Goal: Task Accomplishment & Management: Manage account settings

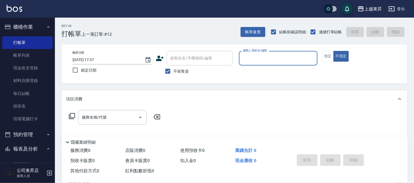
click at [256, 57] on input "服務人員姓名/編號" at bounding box center [279, 58] width 74 height 10
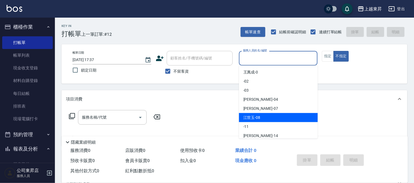
click at [268, 117] on div "[PERSON_NAME]-08" at bounding box center [278, 117] width 79 height 9
type input "[PERSON_NAME]-08"
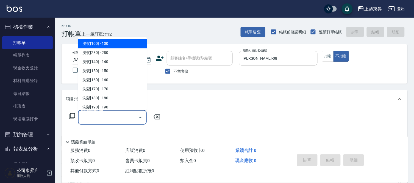
click at [109, 117] on input "服務名稱/代號" at bounding box center [109, 117] width 56 height 10
click at [105, 45] on span "洗髮[100] - 100" at bounding box center [112, 43] width 69 height 9
type input "洗髮[100](201)"
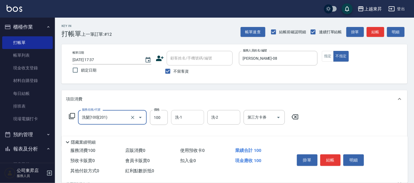
click at [184, 116] on input "洗-1" at bounding box center [188, 117] width 28 height 10
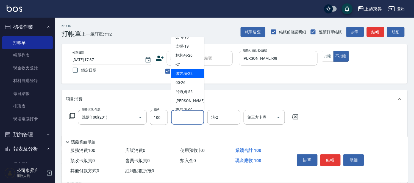
scroll to position [85, 0]
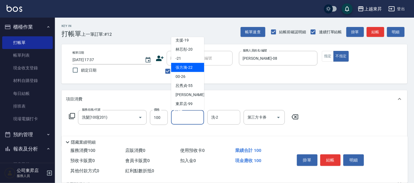
click at [189, 67] on span "張方漪 -22" at bounding box center [184, 68] width 17 height 6
type input "張方漪-22"
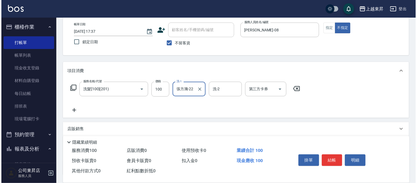
scroll to position [61, 0]
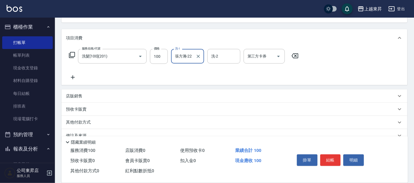
click at [72, 75] on icon at bounding box center [73, 77] width 14 height 7
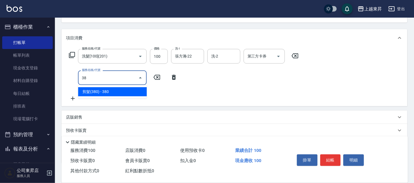
click at [116, 93] on span "剪髮(380) - 380" at bounding box center [112, 91] width 69 height 9
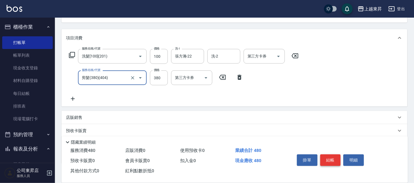
type input "剪髮(380)(404)"
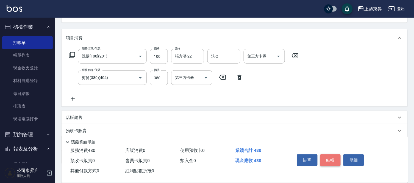
click at [327, 156] on button "結帳" at bounding box center [331, 160] width 21 height 12
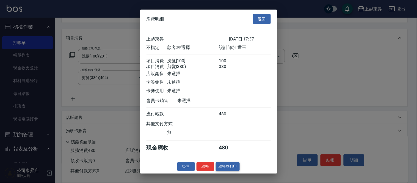
click at [225, 171] on button "結帳並列印" at bounding box center [228, 166] width 24 height 9
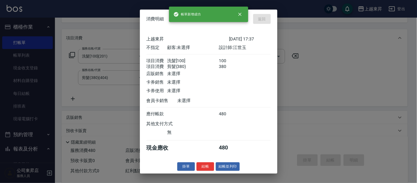
type input "[DATE] 19:20"
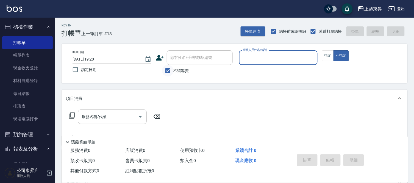
scroll to position [0, 0]
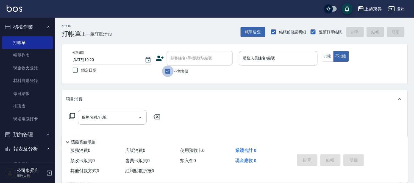
drag, startPoint x: 171, startPoint y: 70, endPoint x: 172, endPoint y: 67, distance: 4.2
click at [171, 70] on input "不留客資" at bounding box center [168, 71] width 12 height 12
checkbox input "false"
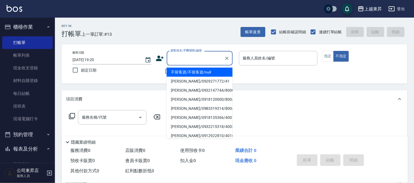
click at [179, 58] on div "顧客姓名/手機號碼/編號 顧客姓名/手機號碼/編號" at bounding box center [200, 58] width 66 height 15
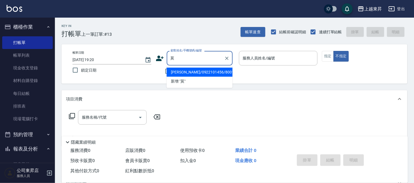
click at [193, 72] on li "[PERSON_NAME]/0922101456/80014" at bounding box center [200, 72] width 66 height 9
type input "[PERSON_NAME]/0922101456/80014"
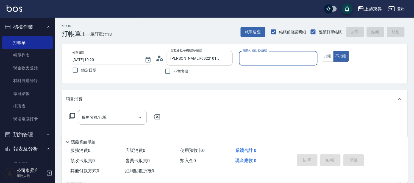
type input "[PERSON_NAME]-08"
drag, startPoint x: 329, startPoint y: 52, endPoint x: 323, endPoint y: 56, distance: 7.5
click at [329, 52] on button "指定" at bounding box center [328, 56] width 12 height 11
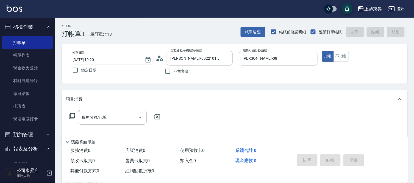
click at [91, 117] on input "服務名稱/代號" at bounding box center [109, 117] width 56 height 10
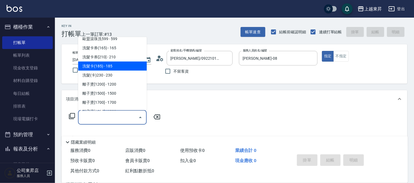
scroll to position [122, 0]
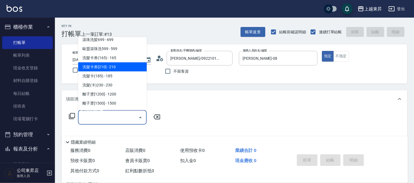
click at [112, 65] on span "洗髮卡券[210] - 210" at bounding box center [112, 66] width 69 height 9
type input "洗髮卡券[210](222)"
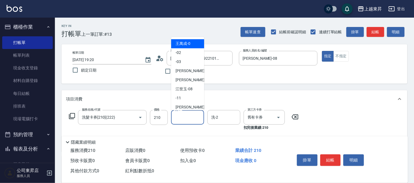
click at [182, 120] on input "洗-1" at bounding box center [188, 117] width 28 height 10
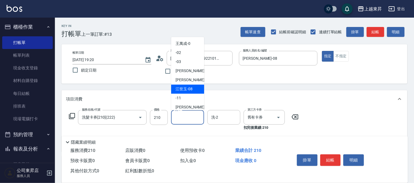
click at [183, 88] on span "[PERSON_NAME]-08" at bounding box center [184, 89] width 17 height 6
type input "[PERSON_NAME]-08"
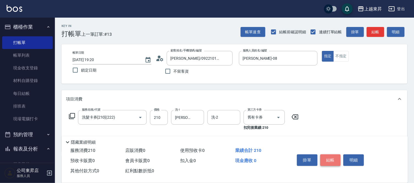
click at [328, 154] on button "結帳" at bounding box center [331, 160] width 21 height 12
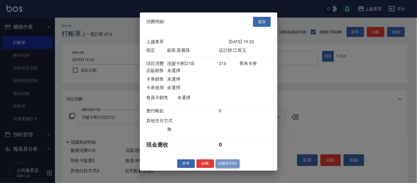
click at [236, 166] on button "結帳並列印" at bounding box center [228, 163] width 24 height 9
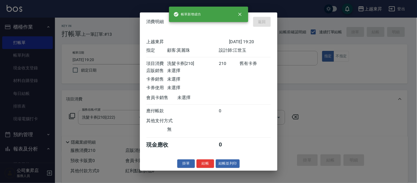
type input "[DATE] 19:21"
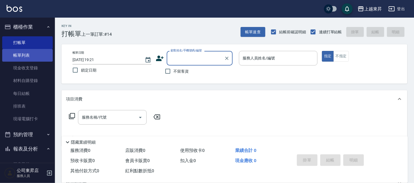
click at [23, 58] on link "帳單列表" at bounding box center [27, 55] width 51 height 13
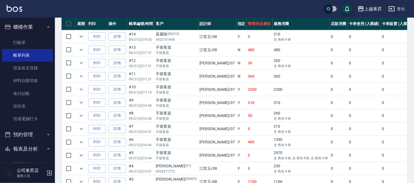
scroll to position [150, 0]
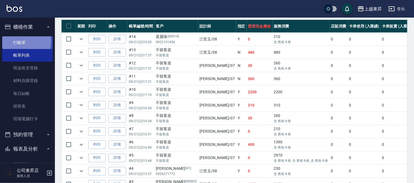
click at [12, 40] on link "打帳單" at bounding box center [27, 42] width 51 height 13
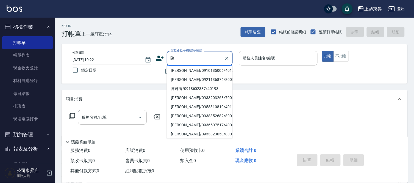
scroll to position [61, 0]
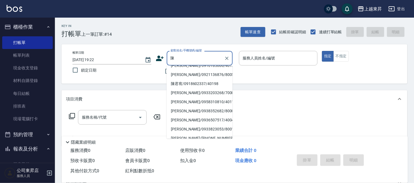
click at [193, 43] on li "[PERSON_NAME]/0915812970/80094" at bounding box center [200, 38] width 66 height 9
type input "[PERSON_NAME]/0915812970/80094"
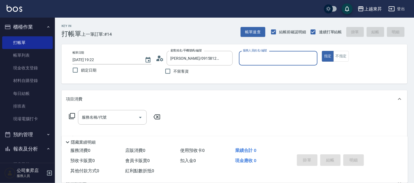
type input "[PERSON_NAME]-08"
click at [223, 61] on div at bounding box center [226, 58] width 7 height 15
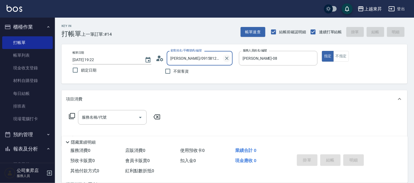
click at [227, 59] on icon "Clear" at bounding box center [227, 59] width 6 height 6
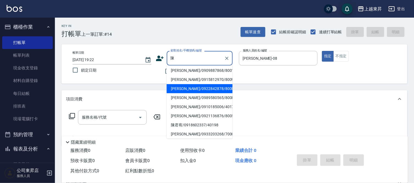
scroll to position [31, 0]
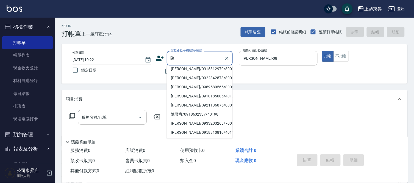
click at [185, 110] on li "[PERSON_NAME]/0921136876/80051" at bounding box center [200, 105] width 66 height 9
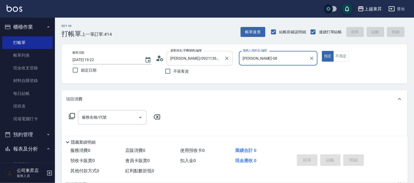
click at [183, 61] on input "[PERSON_NAME]/0921136876/80051" at bounding box center [195, 58] width 53 height 10
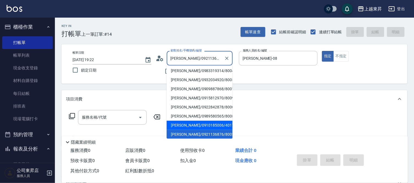
scroll to position [32, 0]
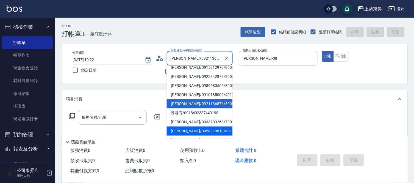
click at [188, 127] on li "[PERSON_NAME]/0958310810/40117" at bounding box center [200, 131] width 66 height 9
type input "[PERSON_NAME]/0958310810/40117"
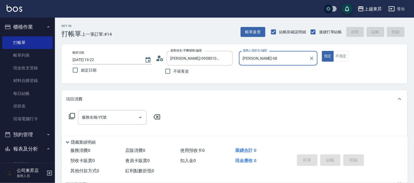
type input "[PERSON_NAME]04"
click at [311, 61] on button "Clear" at bounding box center [312, 58] width 8 height 8
type input "支援-19"
type button "true"
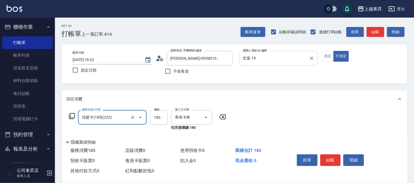
type input "洗髮卡(185)(223)"
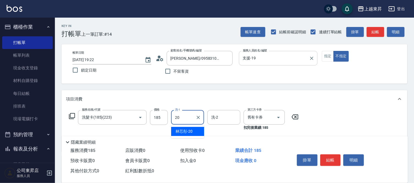
type input "林芯彤-20"
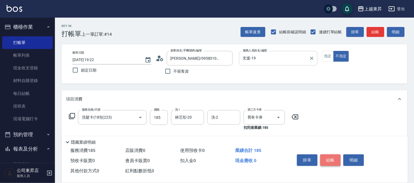
click at [326, 158] on button "結帳" at bounding box center [331, 160] width 21 height 12
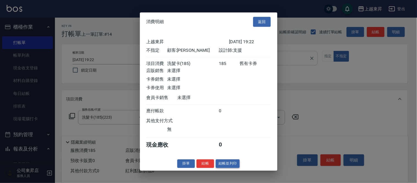
drag, startPoint x: 230, startPoint y: 161, endPoint x: 230, endPoint y: 163, distance: 2.8
click at [230, 162] on div "消費明細 返回 上越東昇 [DATE] 19:22 不指定 顧客: [PERSON_NAME] 設計師: 支援 項目消費 洗髮卡(185) 185 舊有卡券 …" at bounding box center [209, 91] width 138 height 158
click at [230, 163] on button "結帳並列印" at bounding box center [228, 163] width 24 height 9
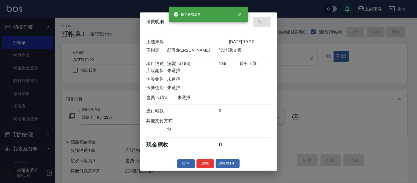
type input "[DATE] 19:34"
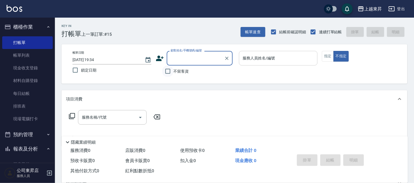
click at [167, 72] on input "不留客資" at bounding box center [168, 71] width 12 height 12
checkbox input "true"
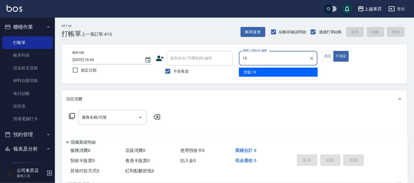
type input "支援-19"
type button "false"
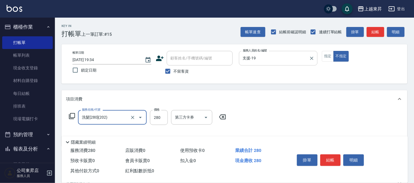
type input "洗髮[280](202)"
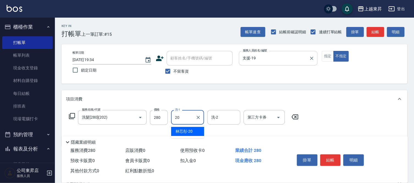
type input "林芯彤-20"
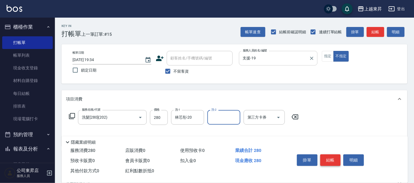
click at [321, 157] on button "結帳" at bounding box center [331, 160] width 21 height 12
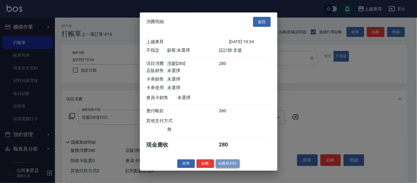
click at [221, 168] on button "結帳並列印" at bounding box center [228, 163] width 24 height 9
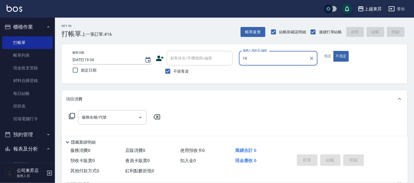
type input "支援-19"
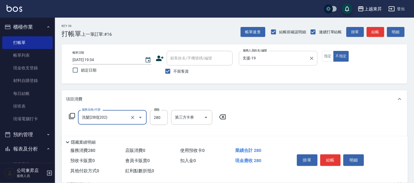
type input "洗髮[280](202)"
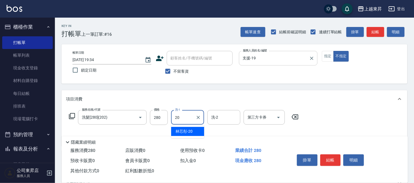
type input "林芯彤-20"
drag, startPoint x: 370, startPoint y: 67, endPoint x: 369, endPoint y: 76, distance: 9.0
click at [372, 66] on div "帳單日期 [DATE] 19:34 鎖定日期 顧客姓名/手機號碼/編號 顧客姓名/手機號碼/編號 不留客資 服務人員姓名/編號 支援-19 服務人員姓名/編號…" at bounding box center [234, 64] width 333 height 26
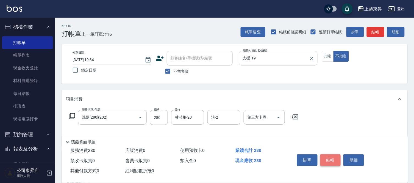
click at [333, 159] on button "結帳" at bounding box center [331, 160] width 21 height 12
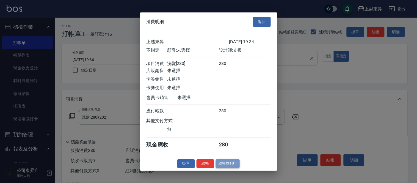
click at [233, 168] on button "結帳並列印" at bounding box center [228, 163] width 24 height 9
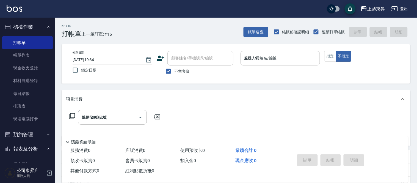
type input "[DATE] 19:35"
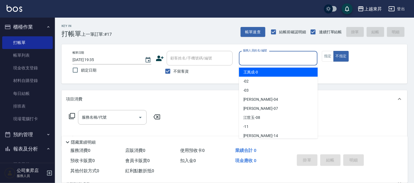
drag, startPoint x: 257, startPoint y: 64, endPoint x: 256, endPoint y: 55, distance: 8.8
click at [256, 55] on input "服務人員姓名/編號" at bounding box center [279, 58] width 74 height 10
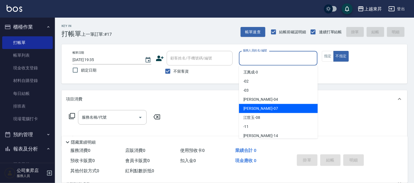
click at [254, 107] on span "[PERSON_NAME] -07" at bounding box center [261, 109] width 35 height 6
type input "榮松-07"
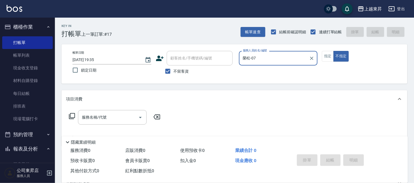
click at [100, 116] on input "服務名稱/代號" at bounding box center [109, 117] width 56 height 10
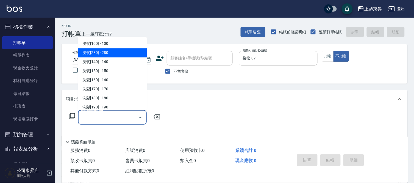
click at [113, 51] on span "洗髮[280] - 280" at bounding box center [112, 52] width 69 height 9
type input "洗髮[280](202)"
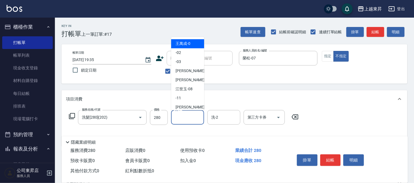
click at [186, 115] on input "洗-1" at bounding box center [188, 117] width 28 height 10
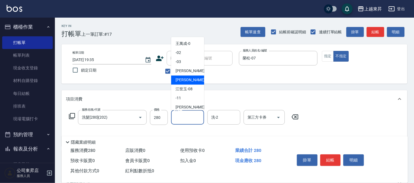
click at [183, 79] on span "[PERSON_NAME] -07" at bounding box center [193, 80] width 35 height 6
type input "榮松-07"
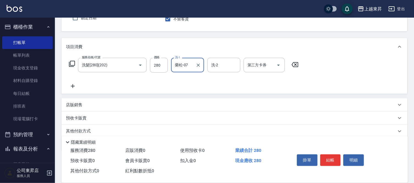
scroll to position [61, 0]
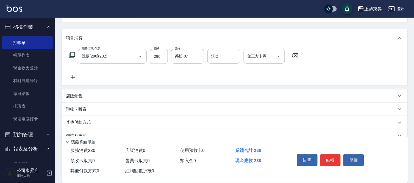
click at [74, 78] on icon at bounding box center [73, 77] width 14 height 7
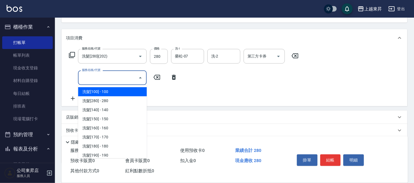
click at [91, 78] on input "服務名稱/代號" at bounding box center [109, 78] width 56 height 10
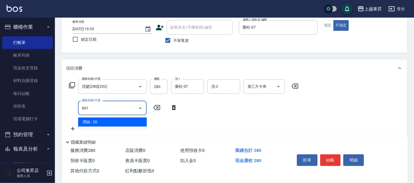
scroll to position [31, 0]
click at [120, 122] on span "潤絲 - 20" at bounding box center [112, 122] width 69 height 9
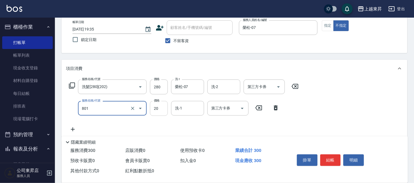
type input "潤絲(801)"
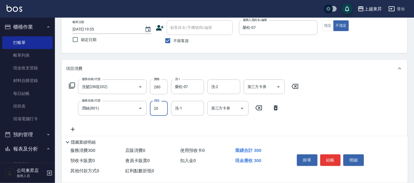
click at [155, 107] on input "20" at bounding box center [159, 108] width 18 height 15
type input "30"
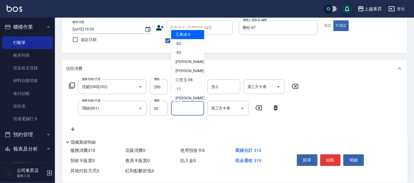
click at [185, 108] on input "洗-1" at bounding box center [188, 108] width 28 height 10
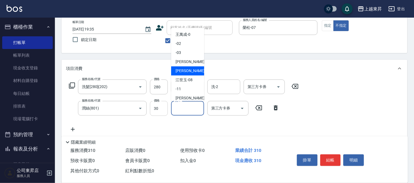
drag, startPoint x: 188, startPoint y: 68, endPoint x: 161, endPoint y: 102, distance: 43.6
click at [187, 71] on span "[PERSON_NAME] -07" at bounding box center [193, 71] width 35 height 6
type input "榮松-07"
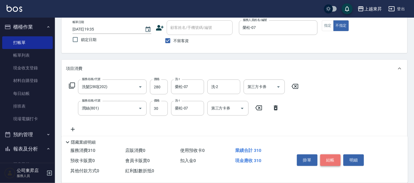
click at [328, 158] on button "結帳" at bounding box center [331, 160] width 21 height 12
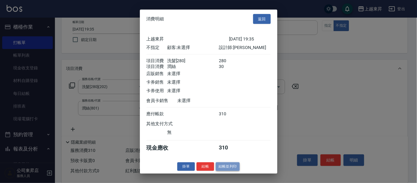
click at [227, 167] on button "結帳並列印" at bounding box center [228, 166] width 24 height 9
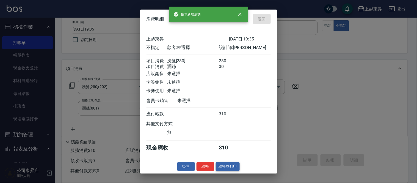
type input "[DATE] 19:36"
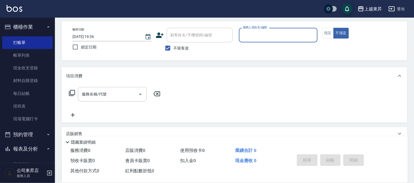
scroll to position [0, 0]
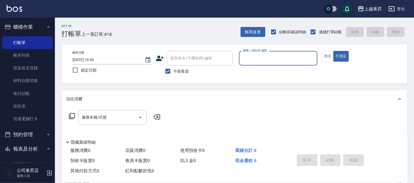
click at [270, 64] on div "服務人員姓名/編號" at bounding box center [278, 58] width 79 height 15
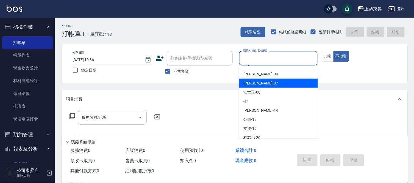
scroll to position [85, 0]
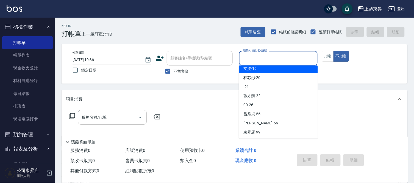
click at [260, 71] on div "支援 -19" at bounding box center [278, 68] width 79 height 9
type input "支援-19"
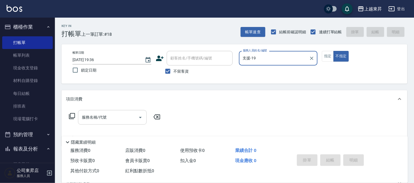
click at [117, 111] on div "服務名稱/代號" at bounding box center [112, 117] width 69 height 15
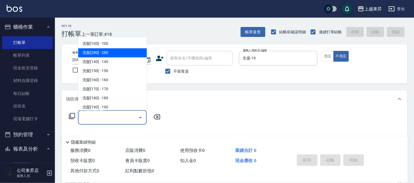
click at [116, 54] on span "洗髮[280] - 280" at bounding box center [112, 52] width 69 height 9
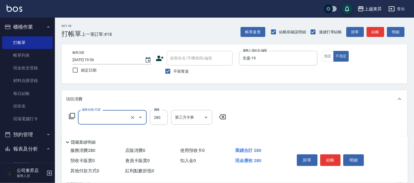
type input "洗髮[280](202)"
click at [183, 119] on input "洗-1" at bounding box center [188, 117] width 28 height 10
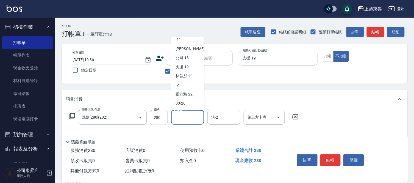
scroll to position [61, 0]
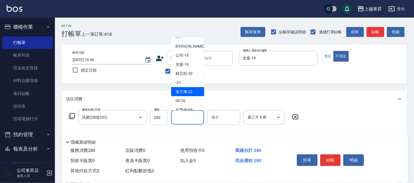
click at [180, 87] on div "張方漪 -22" at bounding box center [187, 91] width 33 height 9
type input "張方漪-22"
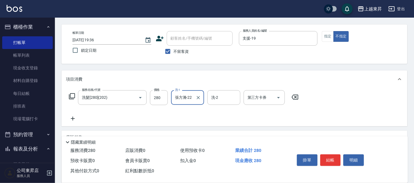
scroll to position [31, 0]
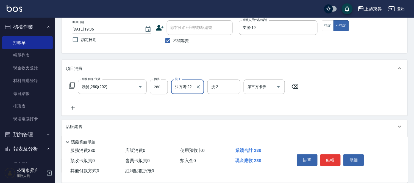
click at [71, 108] on icon at bounding box center [73, 108] width 14 height 7
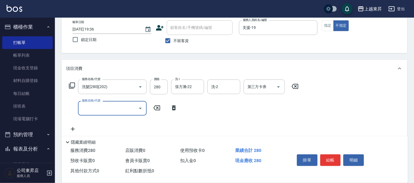
click at [95, 106] on input "服務名稱/代號" at bounding box center [109, 108] width 56 height 10
type input "潤絲(801)"
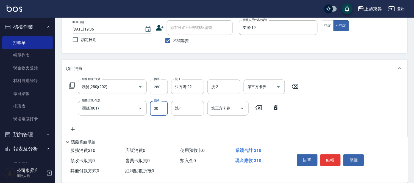
type input "30"
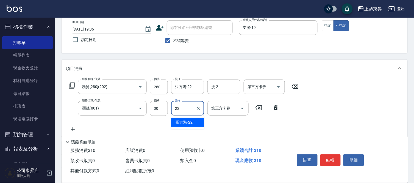
click at [192, 124] on span "張方漪 -22" at bounding box center [184, 122] width 17 height 6
type input "張方漪-22"
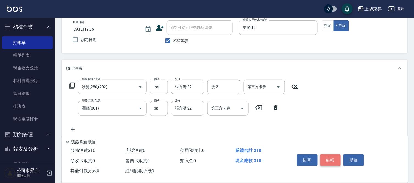
click at [327, 157] on button "結帳" at bounding box center [331, 160] width 21 height 12
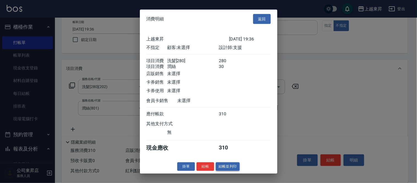
click at [227, 168] on button "結帳並列印" at bounding box center [228, 166] width 24 height 9
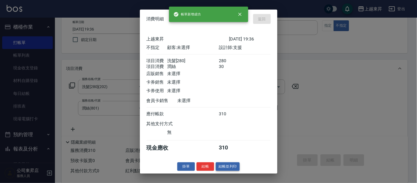
type input "[DATE] 19:38"
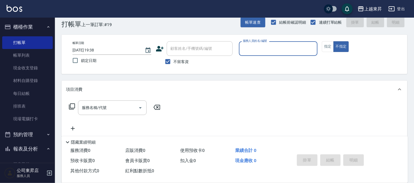
scroll to position [0, 0]
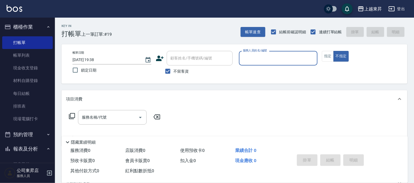
click at [272, 61] on input "服務人員姓名/編號" at bounding box center [279, 58] width 74 height 10
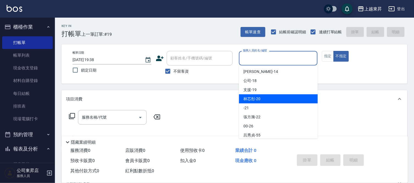
scroll to position [54, 0]
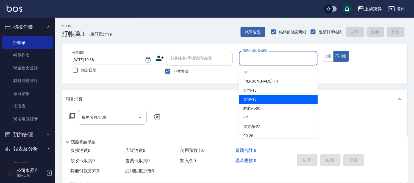
click at [262, 97] on div "支援 -19" at bounding box center [278, 99] width 79 height 9
type input "支援-19"
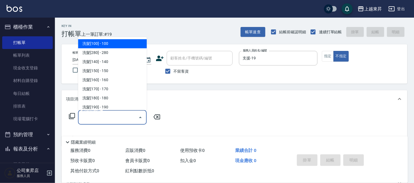
click at [86, 119] on input "服務名稱/代號" at bounding box center [109, 117] width 56 height 10
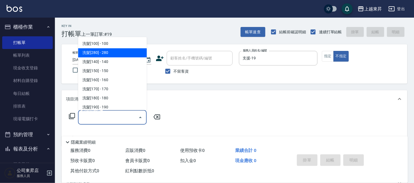
click at [128, 53] on span "洗髮[280] - 280" at bounding box center [112, 52] width 69 height 9
type input "洗髮[280](202)"
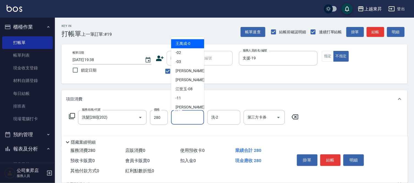
click at [182, 120] on input "洗-1" at bounding box center [188, 117] width 28 height 10
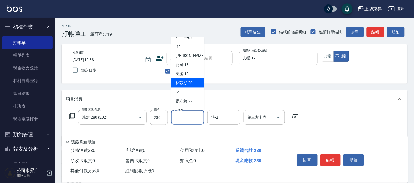
scroll to position [61, 0]
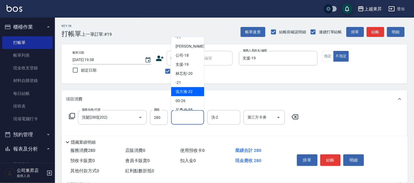
click at [185, 92] on span "張方漪 -22" at bounding box center [184, 92] width 17 height 6
type input "張方漪-22"
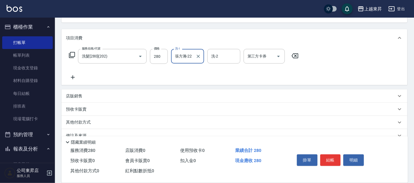
click at [75, 77] on icon at bounding box center [73, 77] width 4 height 4
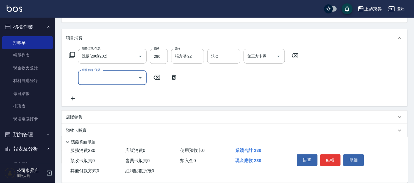
click at [95, 73] on input "服務名稱/代號" at bounding box center [109, 78] width 56 height 10
type input "潤絲(801)"
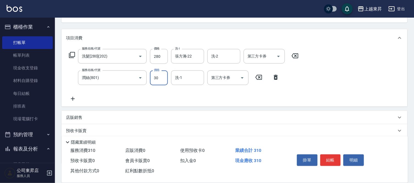
type input "30"
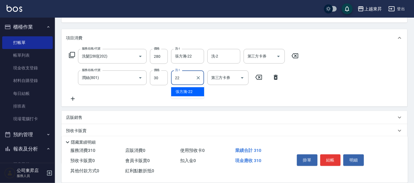
type input "張方漪-22"
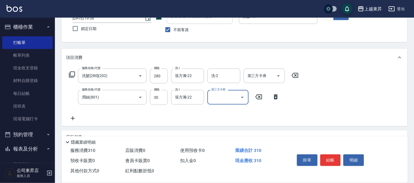
scroll to position [0, 0]
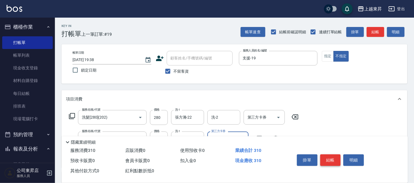
click at [331, 156] on button "結帳" at bounding box center [331, 160] width 21 height 12
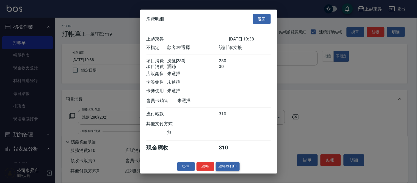
click at [233, 171] on button "結帳並列印" at bounding box center [228, 166] width 24 height 9
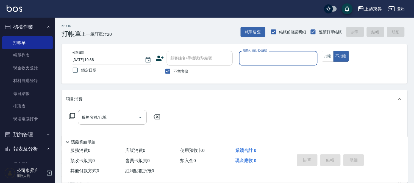
drag, startPoint x: 38, startPoint y: 53, endPoint x: 53, endPoint y: 48, distance: 15.7
click at [38, 53] on link "帳單列表" at bounding box center [27, 55] width 51 height 13
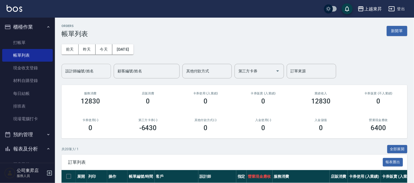
click at [75, 72] on input "設計師編號/姓名" at bounding box center [86, 71] width 45 height 10
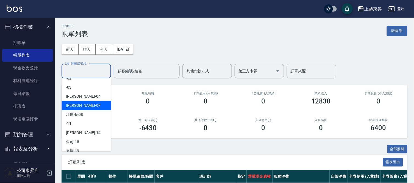
scroll to position [31, 0]
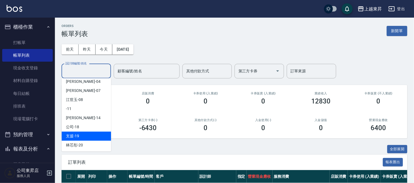
click at [89, 134] on div "支援 -19" at bounding box center [87, 135] width 50 height 9
type input "支援-19"
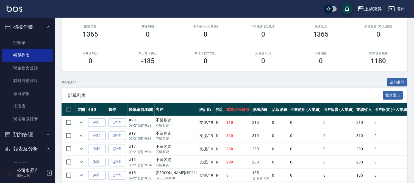
scroll to position [92, 0]
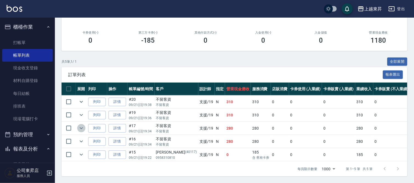
click at [84, 125] on icon "expand row" at bounding box center [81, 128] width 7 height 7
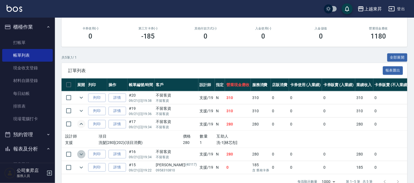
click at [80, 155] on icon "expand row" at bounding box center [81, 154] width 7 height 7
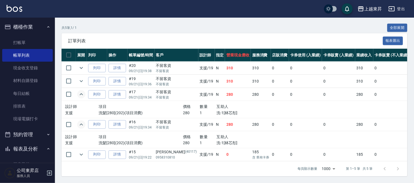
scroll to position [126, 0]
click at [80, 151] on icon "expand row" at bounding box center [81, 154] width 7 height 7
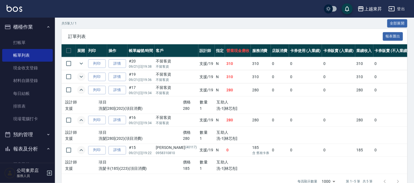
scroll to position [0, 0]
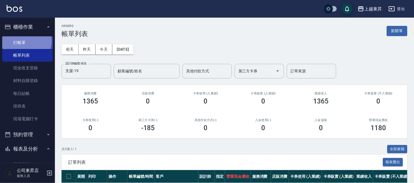
click at [25, 40] on link "打帳單" at bounding box center [27, 42] width 51 height 13
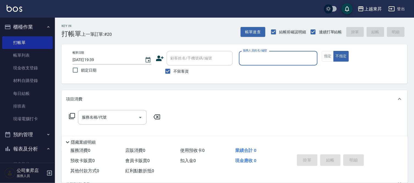
click at [301, 53] on input "服務人員姓名/編號" at bounding box center [279, 58] width 74 height 10
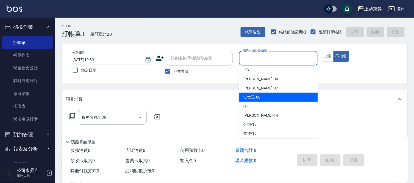
scroll to position [61, 0]
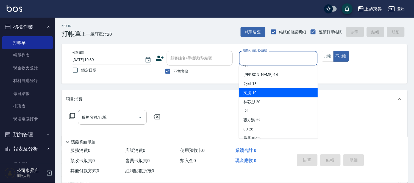
click at [276, 92] on div "支援 -19" at bounding box center [278, 92] width 79 height 9
type input "支援-19"
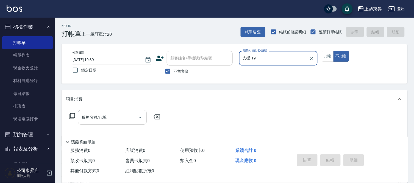
click at [116, 112] on input "服務名稱/代號" at bounding box center [109, 117] width 56 height 10
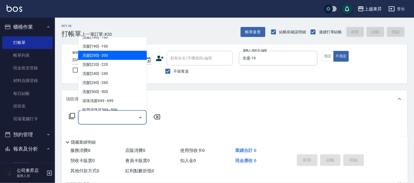
scroll to position [0, 0]
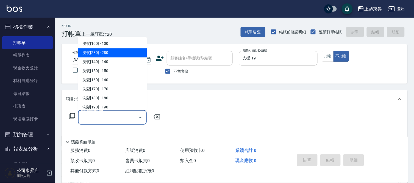
click at [112, 51] on span "洗髮[280] - 280" at bounding box center [112, 52] width 69 height 9
type input "洗髮[280](202)"
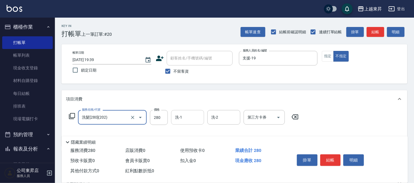
click at [180, 116] on input "洗-1" at bounding box center [188, 117] width 28 height 10
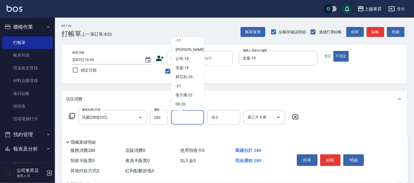
scroll to position [61, 0]
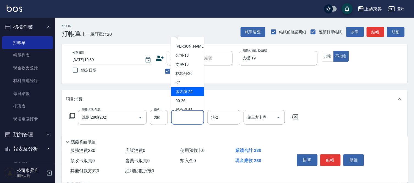
click at [183, 93] on span "張方漪 -22" at bounding box center [184, 92] width 17 height 6
type input "張方漪-22"
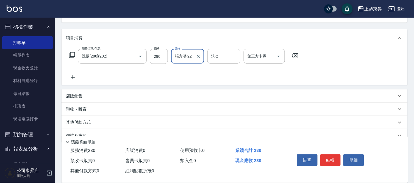
click at [75, 76] on icon at bounding box center [73, 77] width 14 height 7
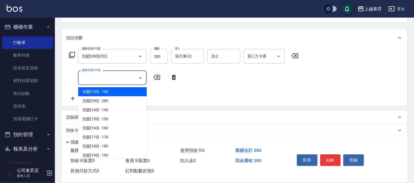
click at [92, 79] on input "服務名稱/代號" at bounding box center [109, 78] width 56 height 10
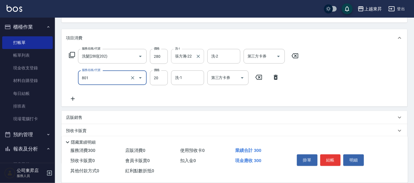
type input "潤絲(801)"
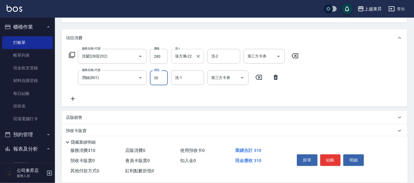
type input "30"
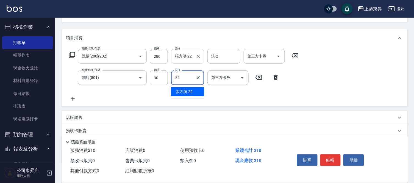
type input "張方漪-22"
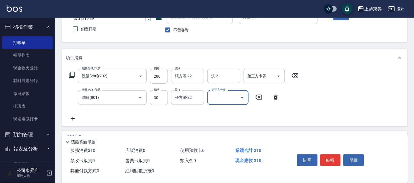
scroll to position [31, 0]
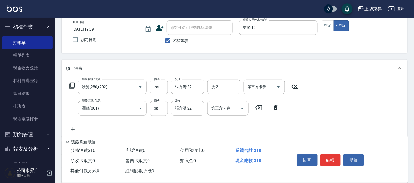
click at [321, 152] on div "掛單 結帳 明細" at bounding box center [331, 160] width 72 height 17
click at [337, 164] on div "掛單 結帳 明細" at bounding box center [331, 160] width 72 height 17
click at [327, 160] on button "結帳" at bounding box center [331, 160] width 21 height 12
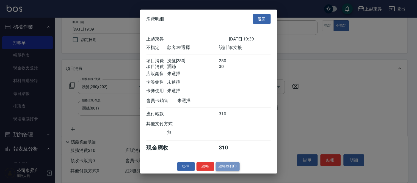
click at [234, 167] on button "結帳並列印" at bounding box center [228, 166] width 24 height 9
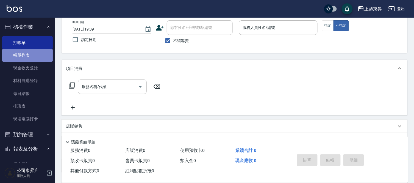
click at [37, 50] on link "帳單列表" at bounding box center [27, 55] width 51 height 13
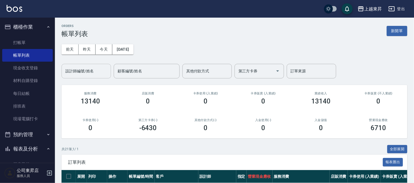
click at [78, 73] on input "設計師編號/姓名" at bounding box center [86, 71] width 45 height 10
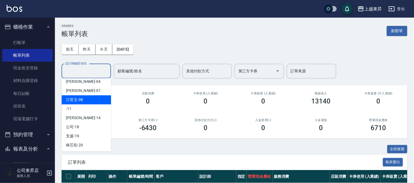
scroll to position [85, 0]
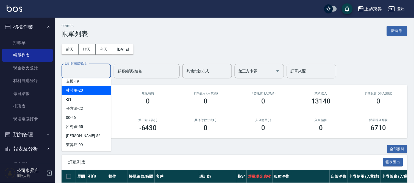
drag, startPoint x: 76, startPoint y: 92, endPoint x: 78, endPoint y: 88, distance: 4.6
click at [78, 88] on span "林芯彤 -20" at bounding box center [74, 90] width 17 height 6
type input "林芯彤-20"
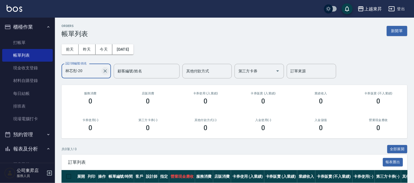
click at [102, 70] on button "Clear" at bounding box center [105, 71] width 8 height 8
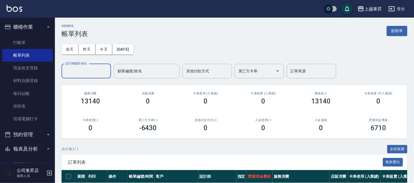
click at [92, 72] on input "設計師編號/姓名" at bounding box center [86, 71] width 45 height 10
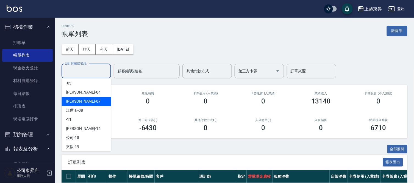
scroll to position [31, 0]
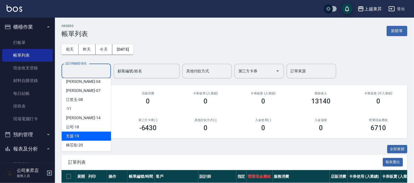
click at [75, 134] on span "支援 -19" at bounding box center [72, 136] width 13 height 6
type input "支援-19"
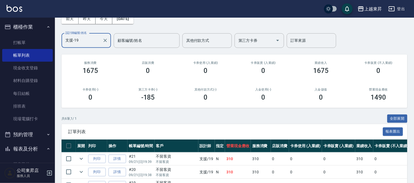
scroll to position [0, 0]
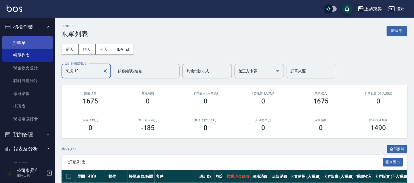
click at [25, 43] on link "打帳單" at bounding box center [27, 42] width 51 height 13
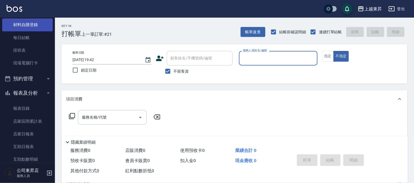
scroll to position [122, 0]
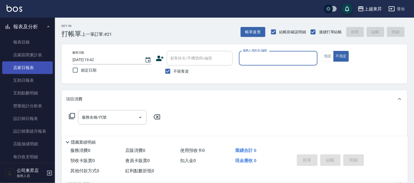
click at [28, 68] on link "店家日報表" at bounding box center [27, 67] width 51 height 13
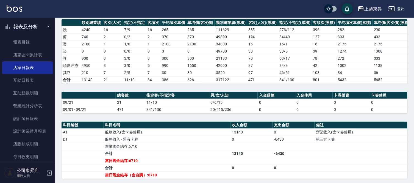
scroll to position [122, 0]
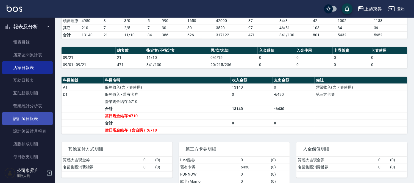
click at [24, 120] on link "設計師日報表" at bounding box center [27, 118] width 51 height 13
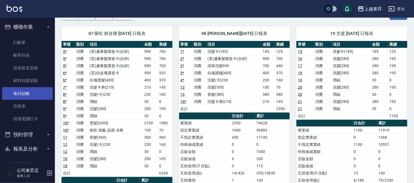
click at [26, 90] on link "每日結帳" at bounding box center [27, 93] width 51 height 13
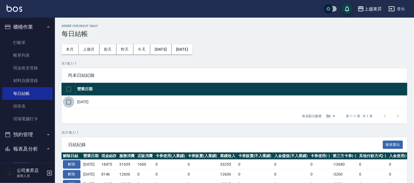
click at [69, 104] on input "checkbox" at bounding box center [69, 102] width 12 height 12
checkbox input "true"
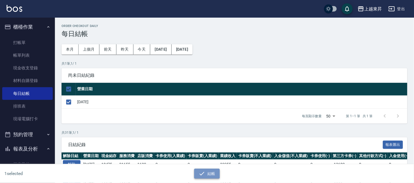
click at [207, 171] on button "結帳" at bounding box center [207, 174] width 26 height 10
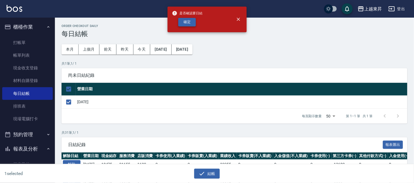
click at [186, 21] on button "確定" at bounding box center [187, 22] width 18 height 9
checkbox input "false"
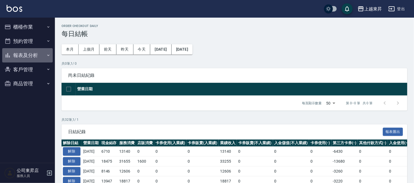
click at [23, 51] on button "報表及分析" at bounding box center [27, 55] width 51 height 14
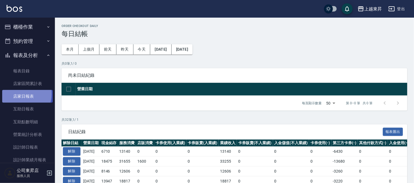
click at [21, 94] on link "店家日報表" at bounding box center [27, 96] width 51 height 13
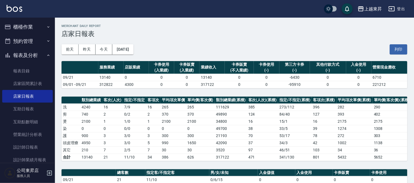
click at [397, 42] on div "前天 昨天 今天 2025/09/21 列印" at bounding box center [235, 49] width 346 height 23
click at [399, 48] on button "列印" at bounding box center [399, 49] width 18 height 10
click at [26, 108] on link "互助日報表" at bounding box center [27, 109] width 51 height 13
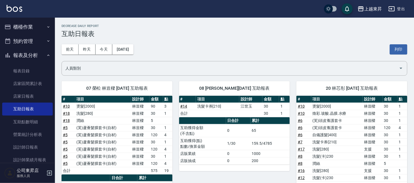
click at [398, 43] on div "前天 昨天 今天 2025/09/21 列印" at bounding box center [235, 49] width 346 height 23
click at [401, 49] on button "列印" at bounding box center [399, 49] width 18 height 10
click at [27, 143] on link "設計師日報表" at bounding box center [27, 147] width 51 height 13
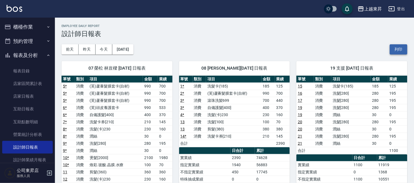
click at [402, 48] on button "列印" at bounding box center [399, 49] width 18 height 10
